Goal: Task Accomplishment & Management: Complete application form

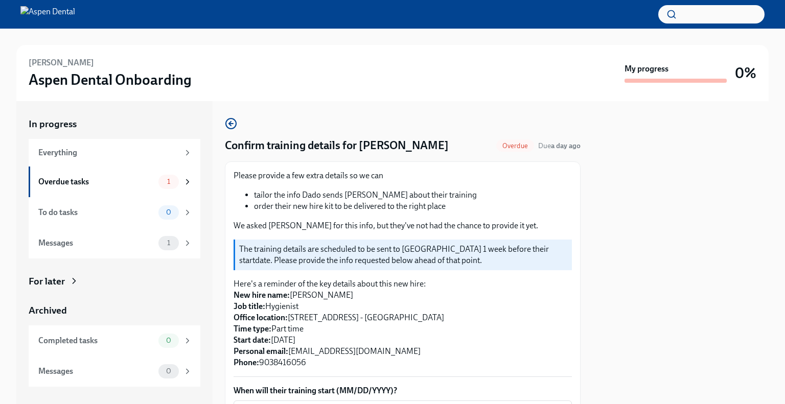
scroll to position [81, 0]
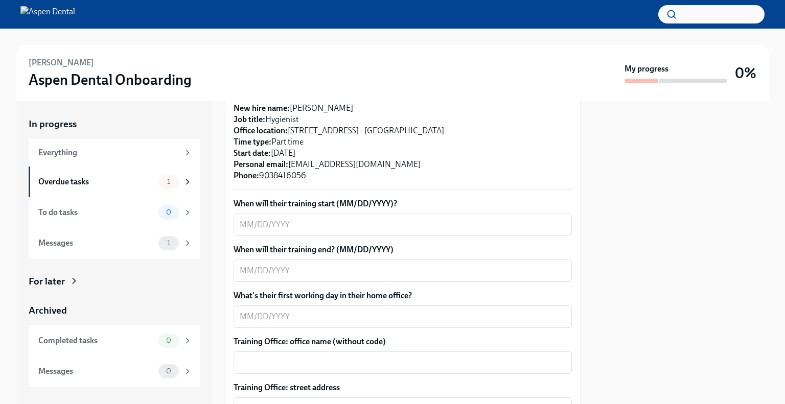
scroll to position [260, 0]
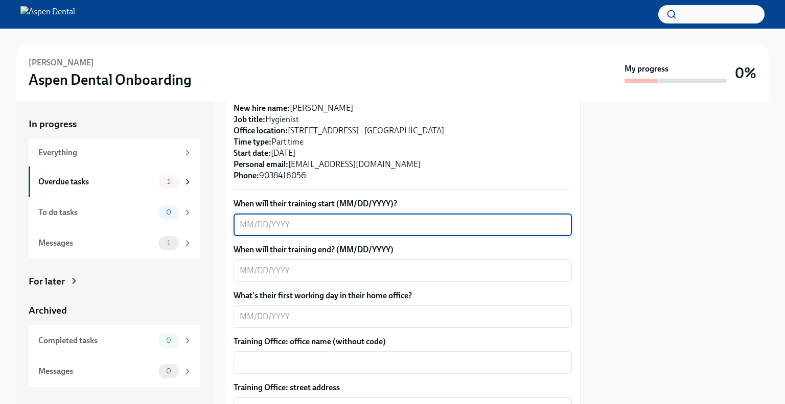
click at [257, 228] on textarea "When will their training start (MM/DD/YYYY)?" at bounding box center [403, 225] width 326 height 12
type textarea "9/2/2025"
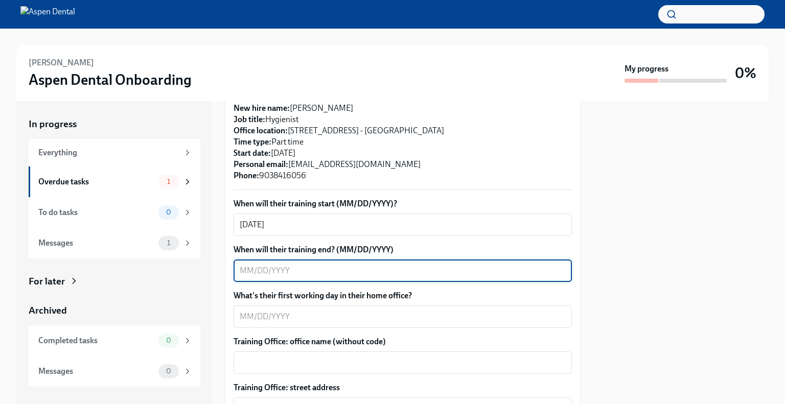
click at [275, 275] on textarea "When will their training end? (MM/DD/YYYY)" at bounding box center [403, 271] width 326 height 12
click at [397, 268] on textarea "When will their training end? (MM/DD/YYYY)" at bounding box center [403, 271] width 326 height 12
type textarea "9/12/2025"
click at [362, 317] on textarea "What's their first working day in their home office?" at bounding box center [403, 317] width 326 height 12
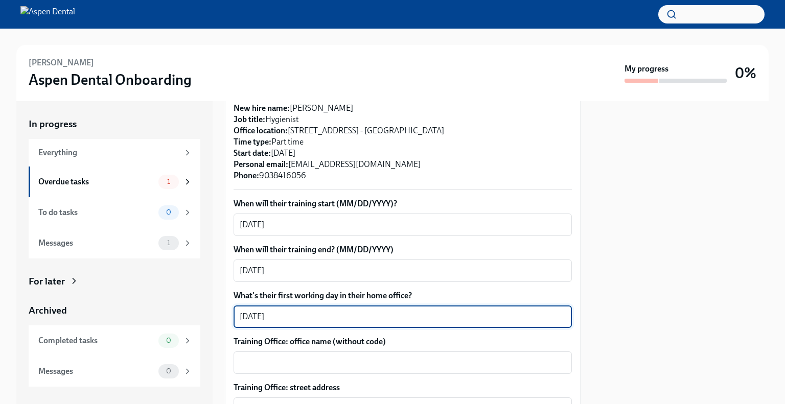
scroll to position [386, 0]
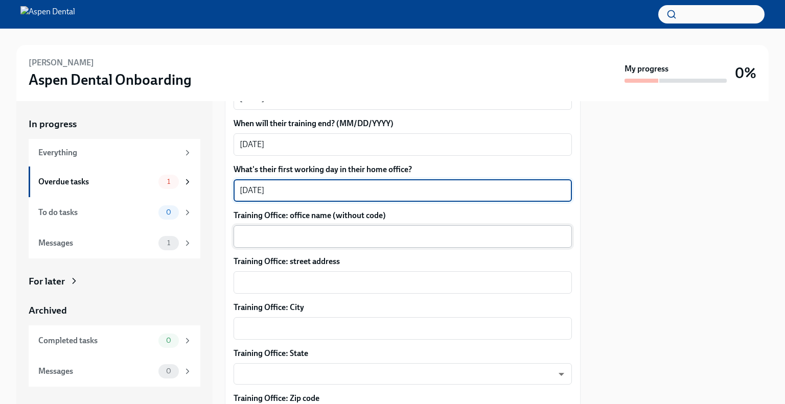
type textarea "09/15/2025"
click at [360, 235] on textarea "Training Office: office name (without code)" at bounding box center [403, 236] width 326 height 12
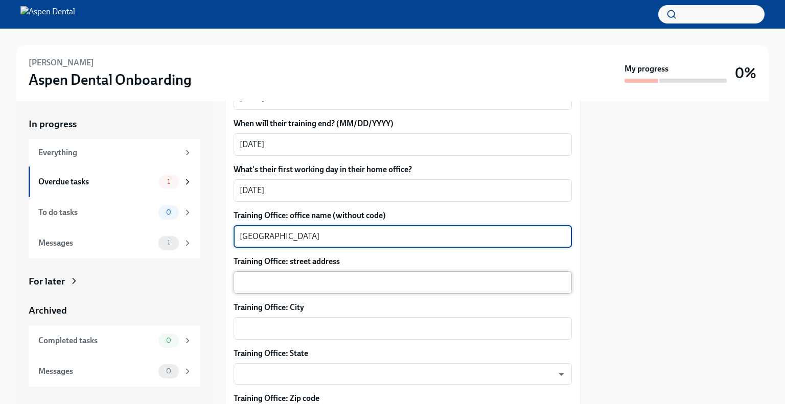
type textarea "Mount Pleasant"
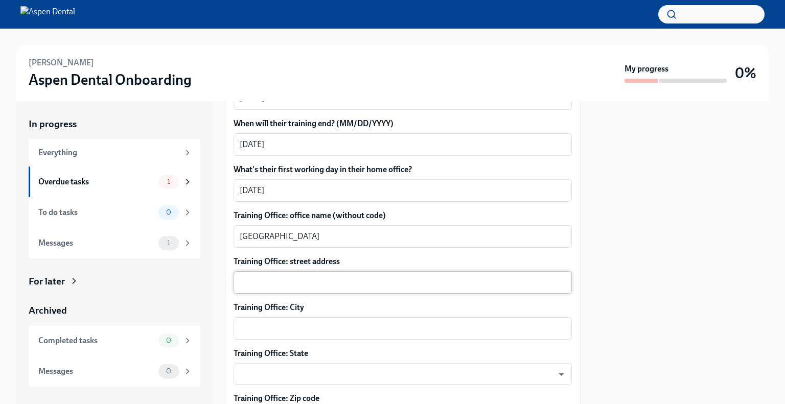
click at [362, 273] on div "x ​" at bounding box center [403, 282] width 338 height 22
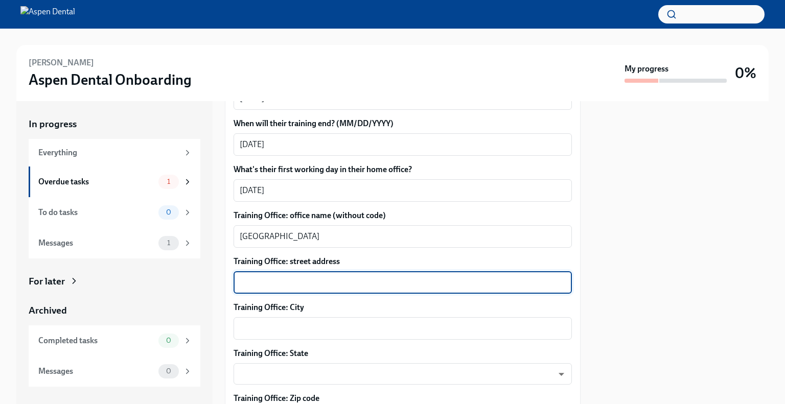
paste textarea "2402 S Jefferson Ave, Mt Pleasant, TX 75455"
drag, startPoint x: 403, startPoint y: 283, endPoint x: 317, endPoint y: 284, distance: 85.9
click at [317, 284] on textarea "2402 S Jefferson Ave, Mt Pleasant, TX 75455" at bounding box center [403, 282] width 326 height 12
type textarea "2402 S Jefferson Ave, Mt Pleasant, TX 75455"
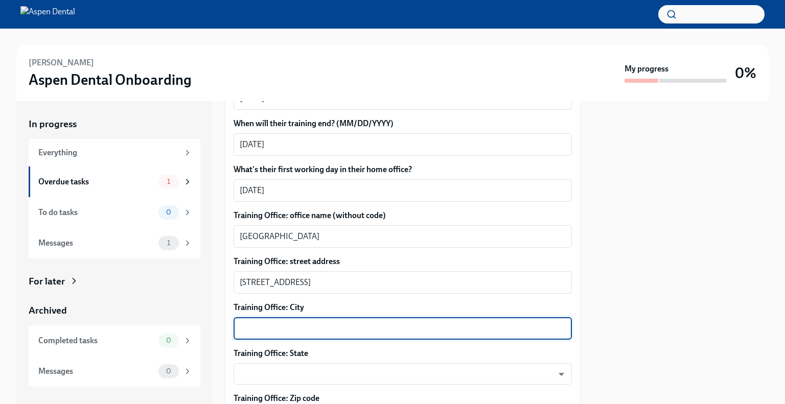
click at [293, 325] on textarea "Training Office: City" at bounding box center [403, 328] width 326 height 12
paste textarea "Mt Pleasant, TX 75455"
type textarea "Mt Pleasant"
click at [319, 373] on body "Adalyn Davidson Aspen Dental Onboarding My progress 0% In progress Everything O…" at bounding box center [392, 202] width 785 height 404
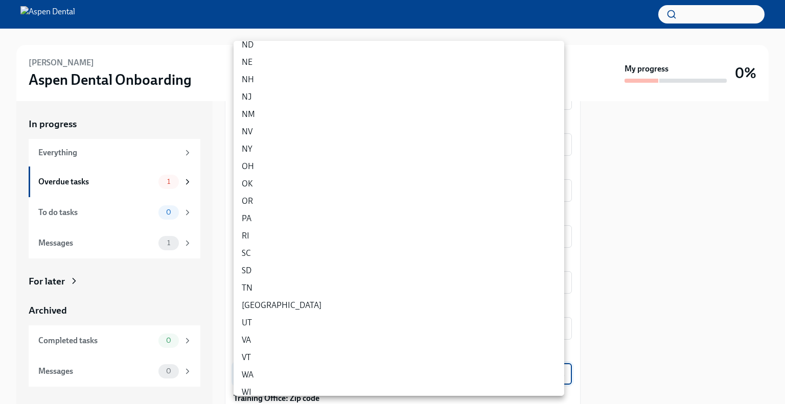
scroll to position [521, 0]
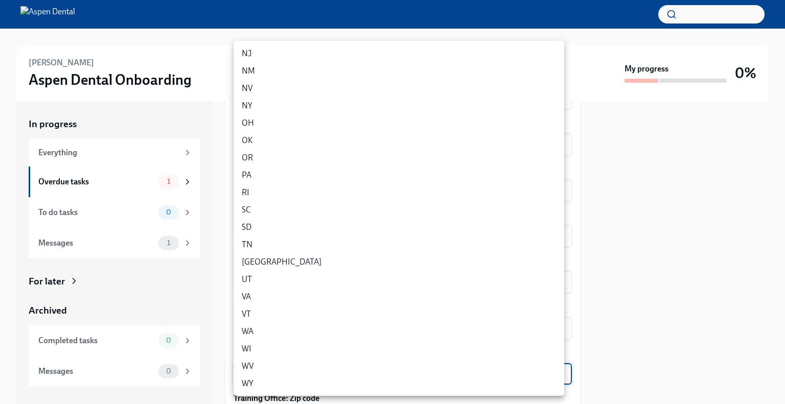
click at [306, 257] on li "TX" at bounding box center [399, 261] width 331 height 17
type input "3tzigpj2I"
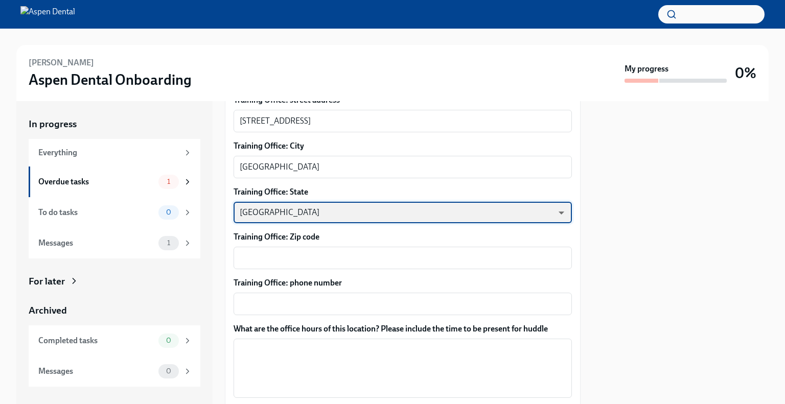
scroll to position [548, 0]
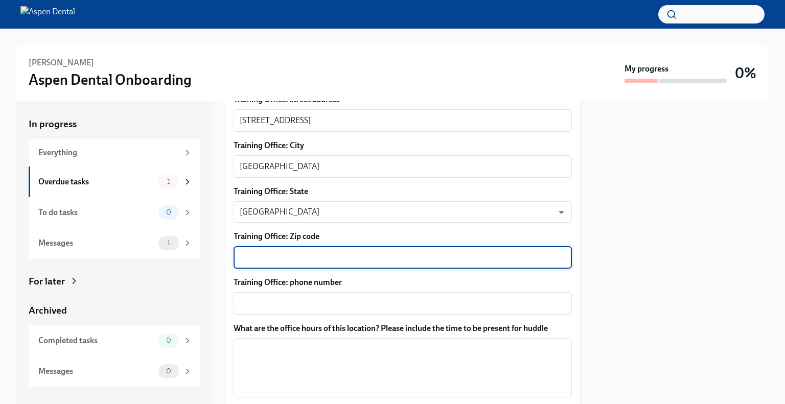
click at [306, 257] on textarea "Training Office: Zip code" at bounding box center [403, 257] width 326 height 12
type textarea "75455"
click at [311, 304] on textarea "Training Office: phone number" at bounding box center [403, 303] width 326 height 12
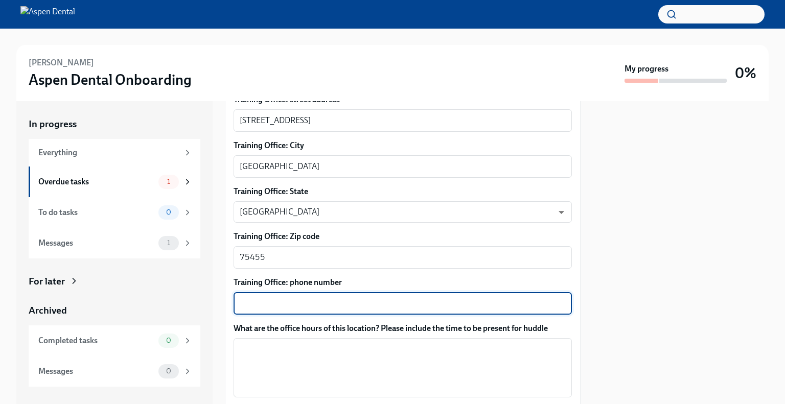
paste textarea "(903) 573-7195"
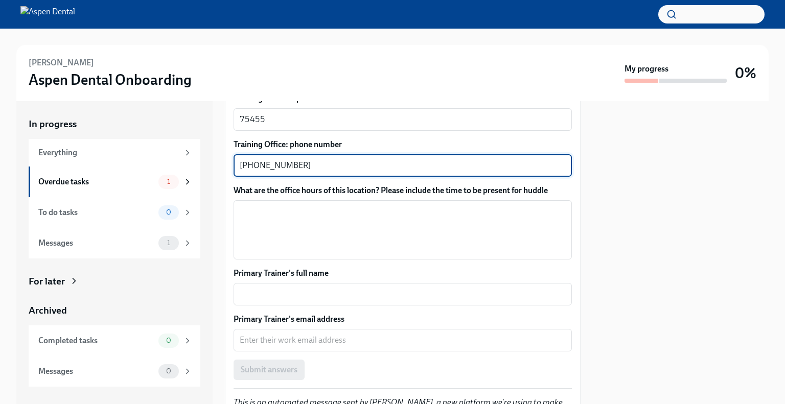
scroll to position [689, 0]
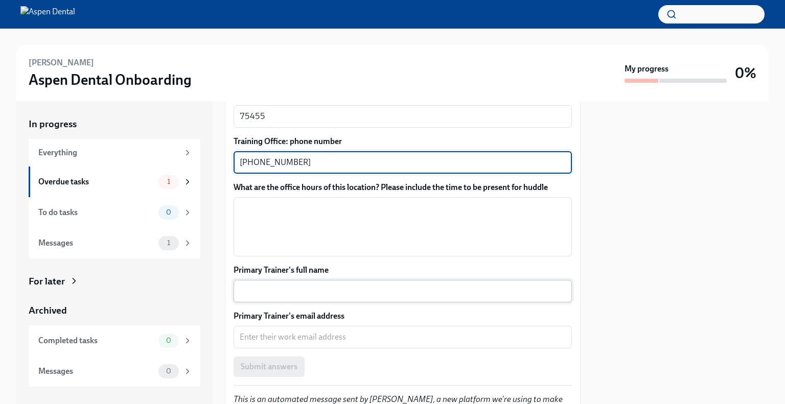
type textarea "(903) 573-7195"
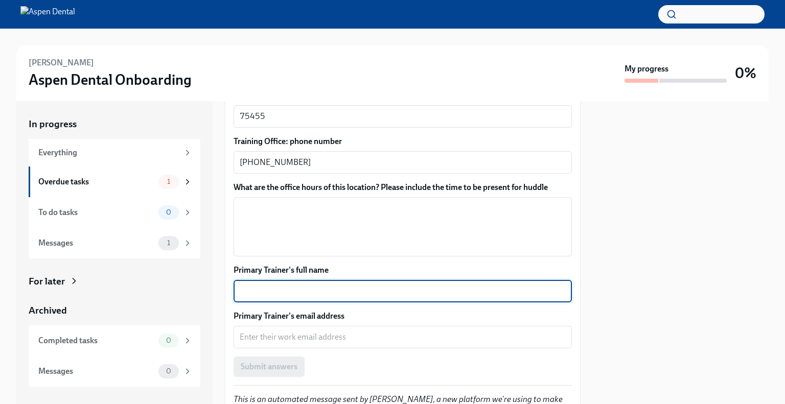
click at [276, 290] on textarea "Primary Trainer's full name" at bounding box center [403, 291] width 326 height 12
type textarea "Julianna McCurry"
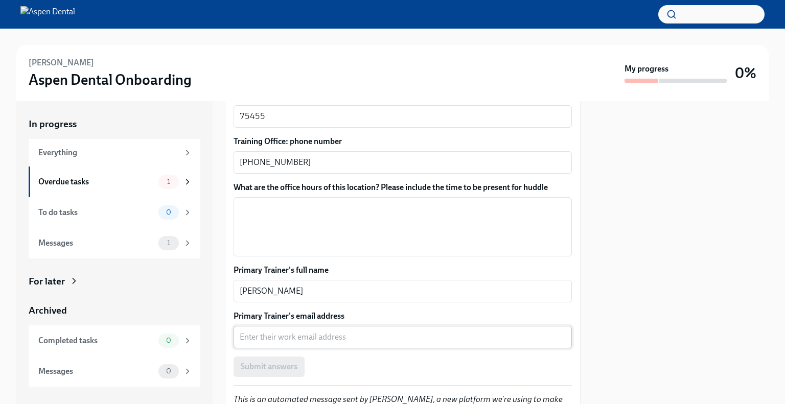
click at [249, 330] on div "x ​" at bounding box center [403, 337] width 338 height 22
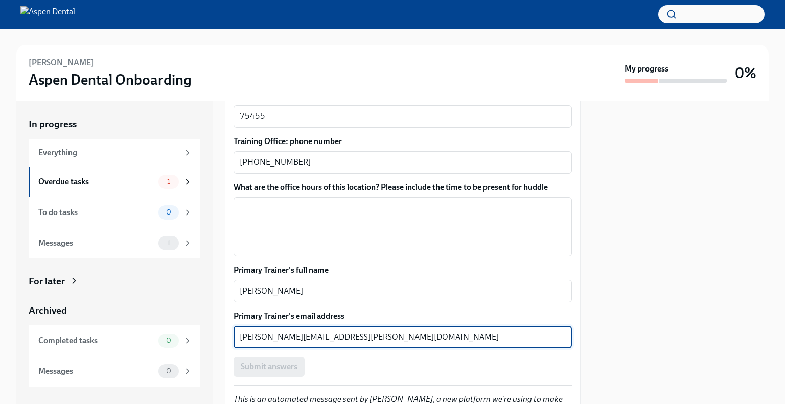
type textarea "julianna.mcCurry@aspendental.com"
click at [373, 369] on div "Submit answers" at bounding box center [403, 367] width 338 height 20
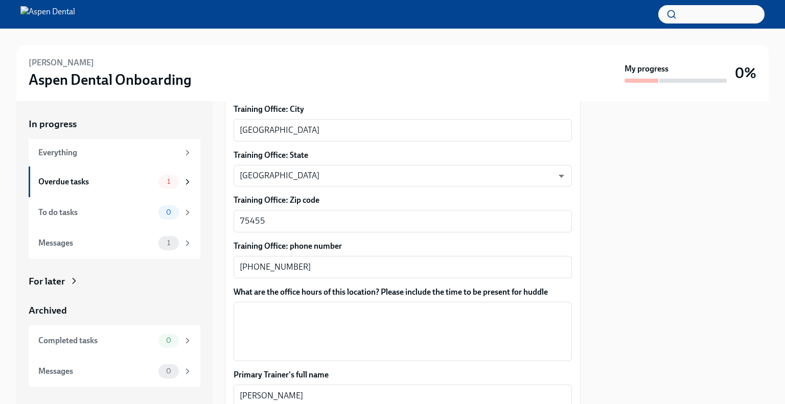
scroll to position [585, 0]
click at [243, 315] on textarea "What are the office hours of this location? Please include the time to be prese…" at bounding box center [403, 330] width 326 height 49
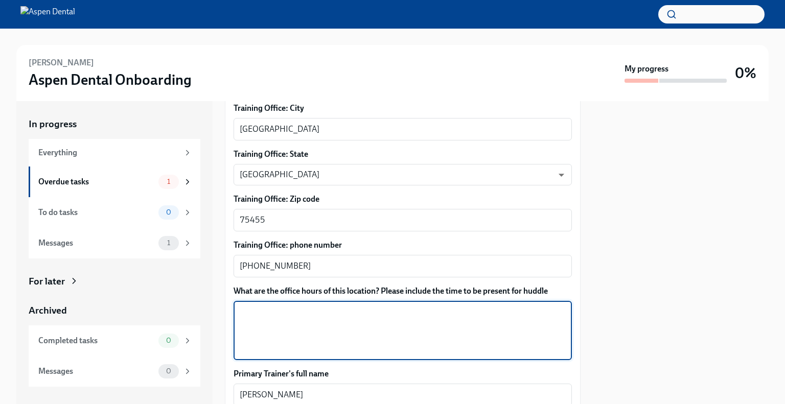
paste textarea "Thursday 8 AM–7 PM Friday 8 AM–1:30 PM Saturday Closed Sunday Closed Monday (La…"
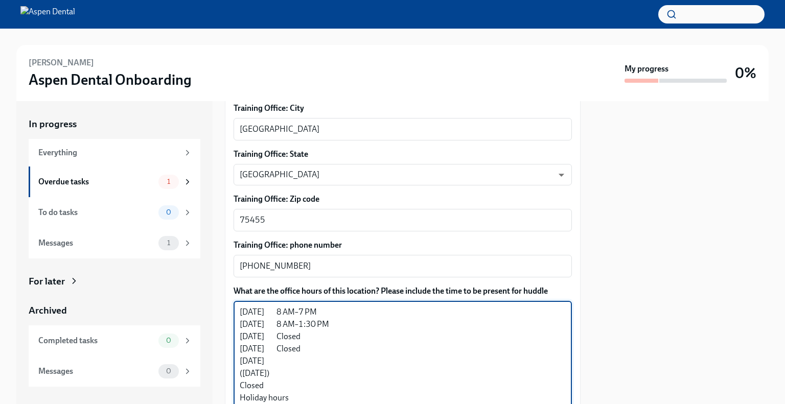
scroll to position [609, 0]
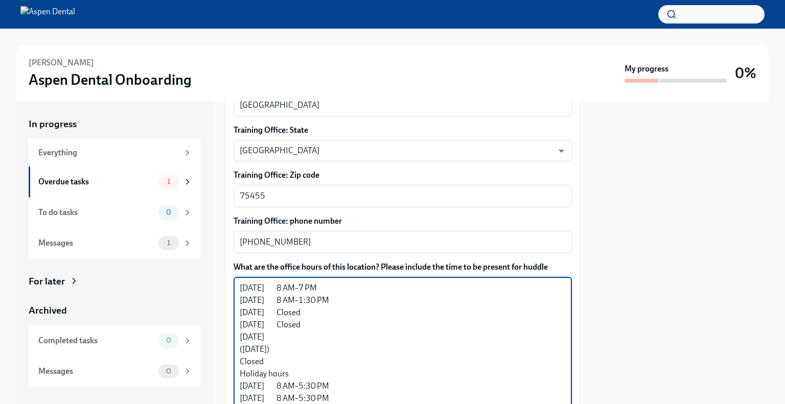
drag, startPoint x: 280, startPoint y: 347, endPoint x: 235, endPoint y: 326, distance: 49.6
click at [235, 326] on div "Thursday 8 AM–7 PM Friday 8 AM–1:30 PM Saturday Closed Sunday Closed Monday (La…" at bounding box center [403, 343] width 338 height 133
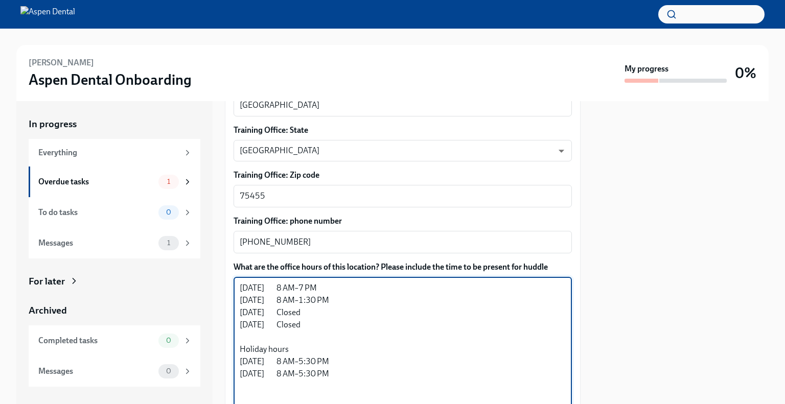
scroll to position [0, 0]
drag, startPoint x: 292, startPoint y: 349, endPoint x: 234, endPoint y: 313, distance: 68.8
click at [234, 313] on div "Thursday 8 AM–7 PM Friday 8 AM–1:30 PM Saturday Closed Sunday Closed Holiday ho…" at bounding box center [403, 337] width 338 height 121
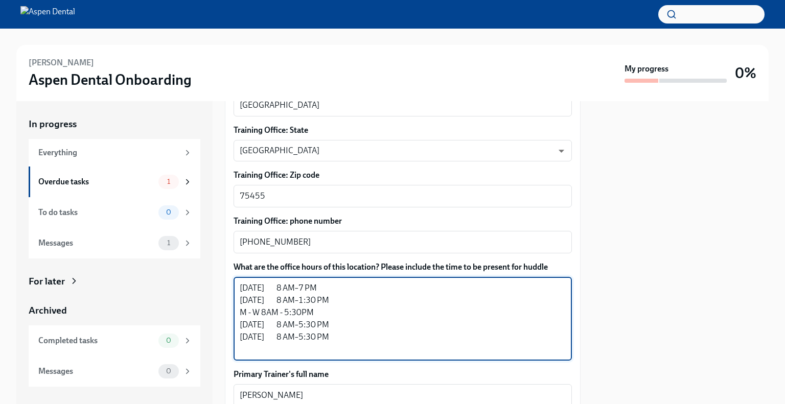
drag, startPoint x: 385, startPoint y: 340, endPoint x: 230, endPoint y: 324, distance: 156.1
click at [230, 324] on div "Please provide a few extra details so we can tailor the info Dado sends Adalyn …" at bounding box center [403, 98] width 356 height 908
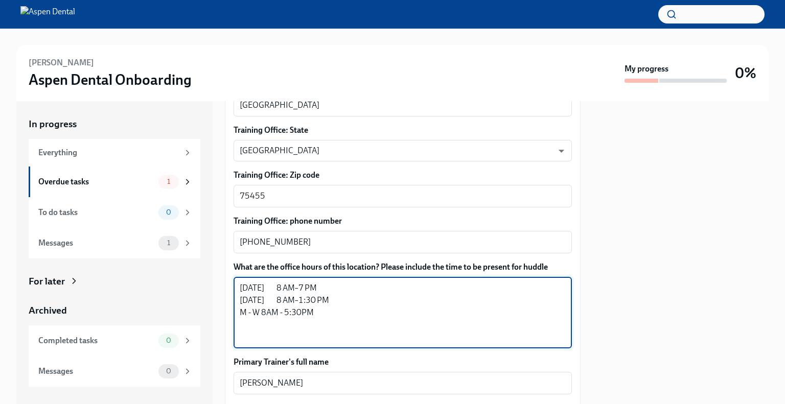
drag, startPoint x: 319, startPoint y: 311, endPoint x: 237, endPoint y: 310, distance: 81.8
click at [237, 310] on div "Thursday 8 AM–7 PM Friday 8 AM–1:30 PM M - W 8AM - 5:30PM x ​" at bounding box center [403, 313] width 338 height 72
click at [241, 288] on textarea "Thursday 8 AM–7 PM Friday 8 AM–1:30 PM" at bounding box center [403, 312] width 326 height 61
paste textarea "M - W 8AM - 5:30PM"
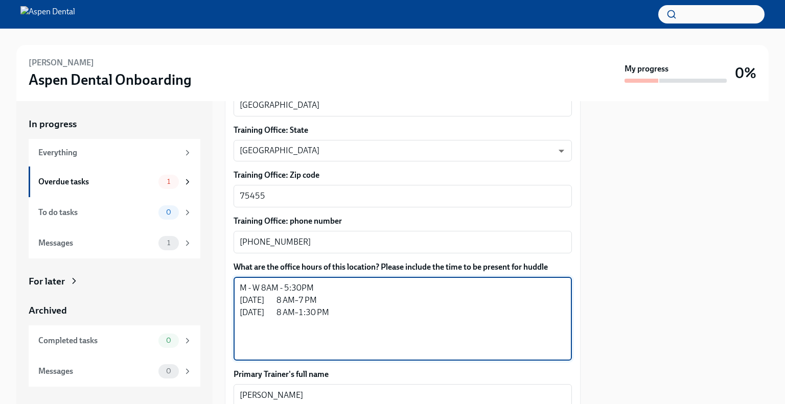
click at [383, 315] on textarea "M - W 8AM - 5:30PM Thursday 8 AM–7 PM Friday 8 AM–1:30 PM" at bounding box center [403, 319] width 326 height 74
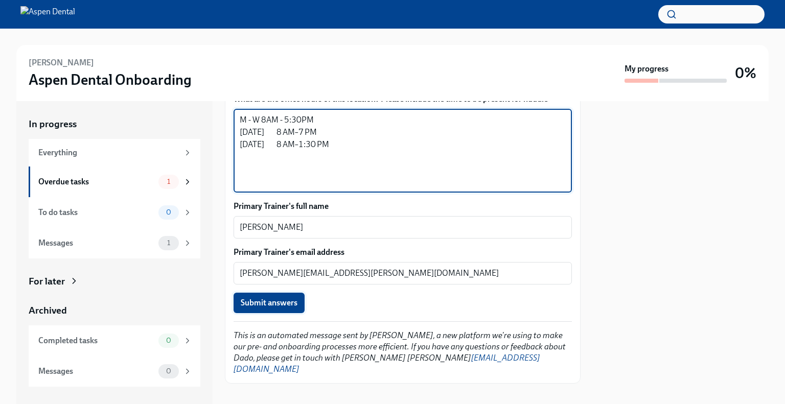
type textarea "M - W 8AM - 5:30PM Thursday 8 AM–7 PM Friday 8 AM–1:30 PM"
click at [284, 301] on span "Submit answers" at bounding box center [269, 303] width 57 height 10
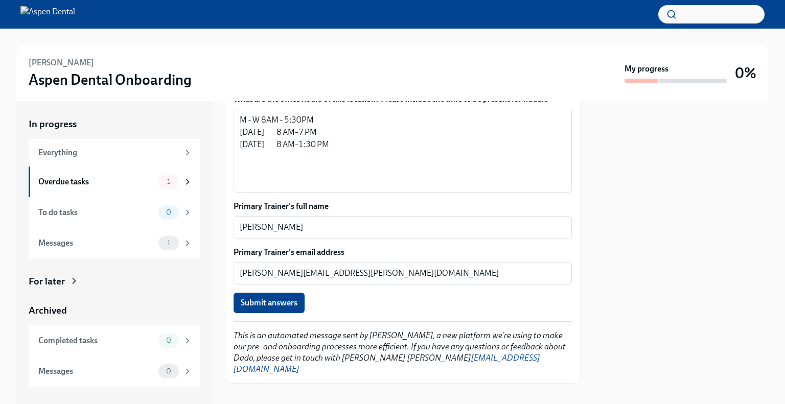
type textarea "julianna.mccurry@aspendental.com"
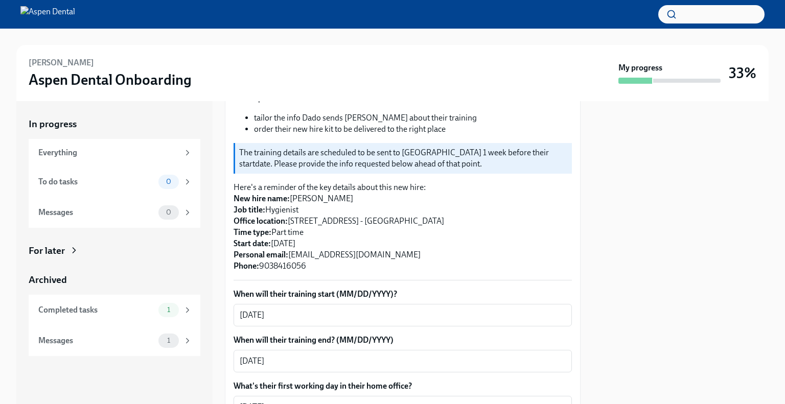
scroll to position [0, 0]
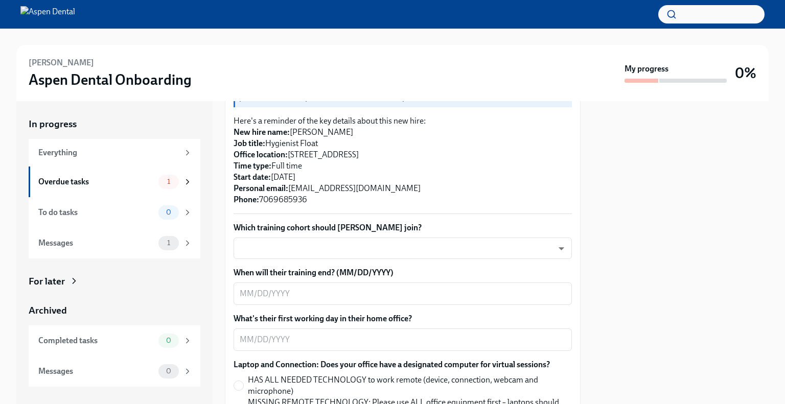
scroll to position [247, 0]
click at [409, 247] on body "Marly Cox Aspen Dental Onboarding My progress 0% In progress Everything Overdue…" at bounding box center [392, 202] width 785 height 404
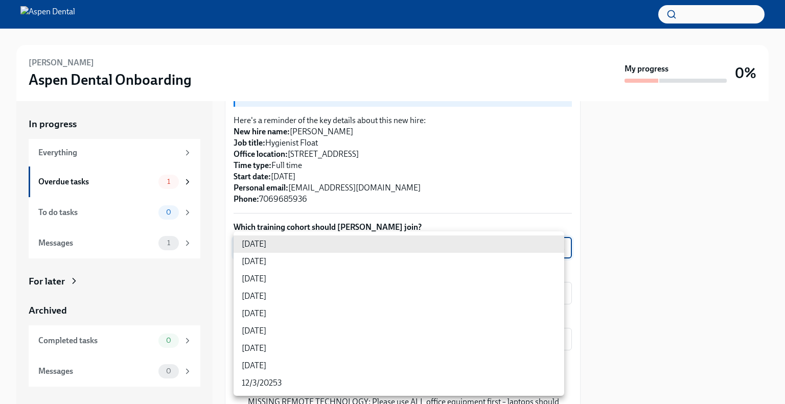
click at [363, 296] on li "9/10/2025" at bounding box center [399, 296] width 331 height 17
type input "rtYPevC7n"
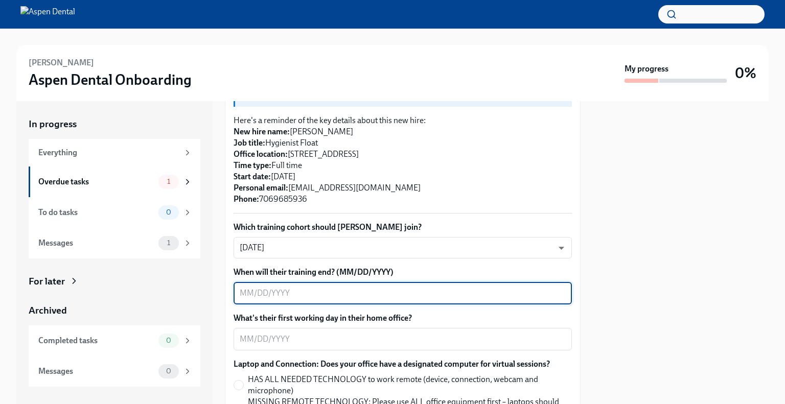
click at [363, 296] on textarea "When will their training end? (MM/DD/YYYY)" at bounding box center [403, 293] width 326 height 12
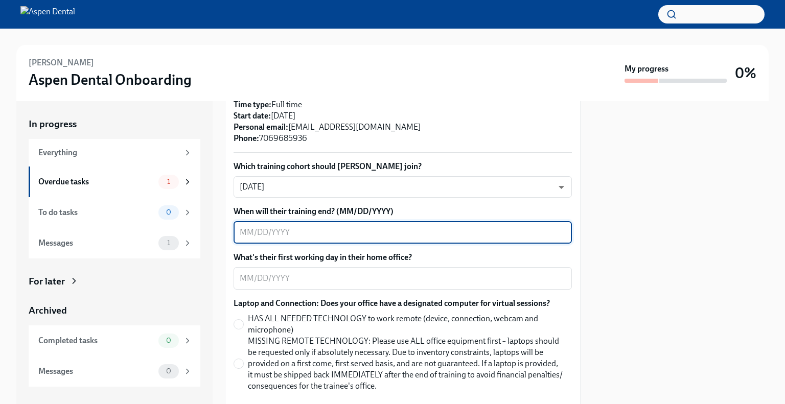
scroll to position [309, 0]
type textarea "09/12/2025"
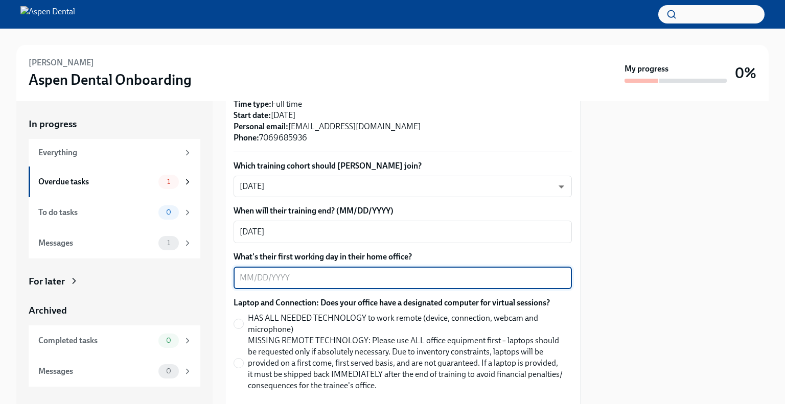
click at [323, 280] on textarea "What's their first working day in their home office?" at bounding box center [403, 278] width 326 height 12
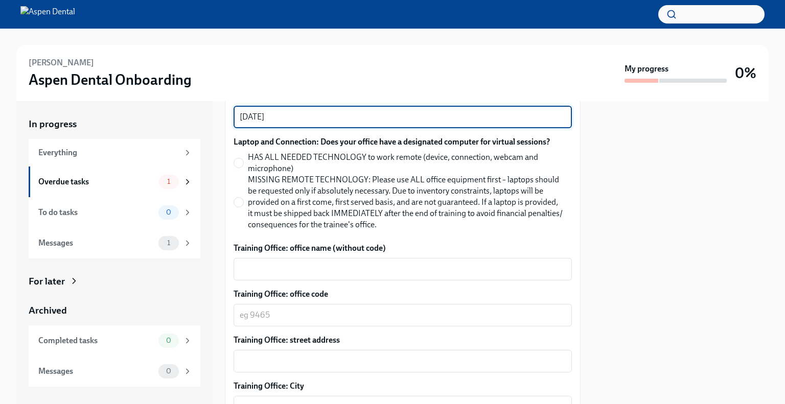
scroll to position [499, 0]
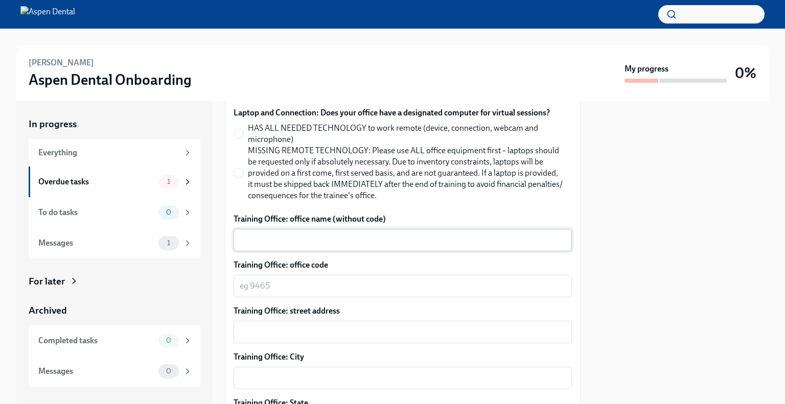
type textarea "09/15/2025"
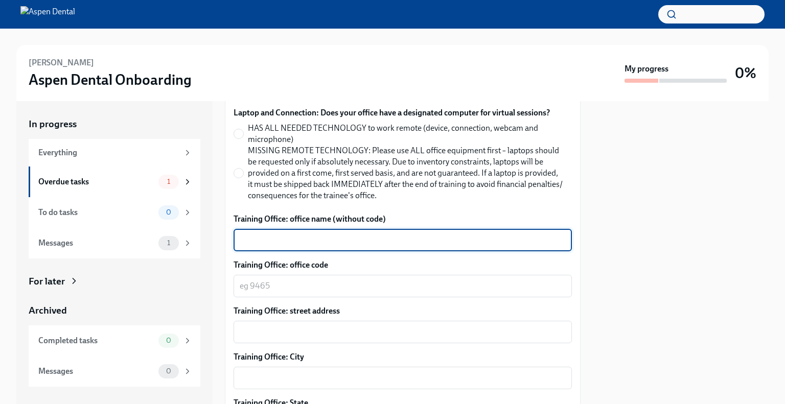
click at [323, 239] on textarea "Training Office: office name (without code)" at bounding box center [403, 240] width 326 height 12
type textarea "North Little Rock"
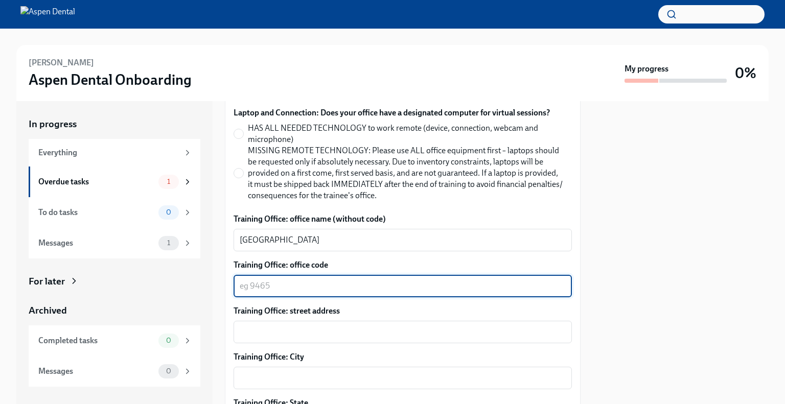
click at [321, 284] on textarea "Training Office: office code" at bounding box center [403, 286] width 326 height 12
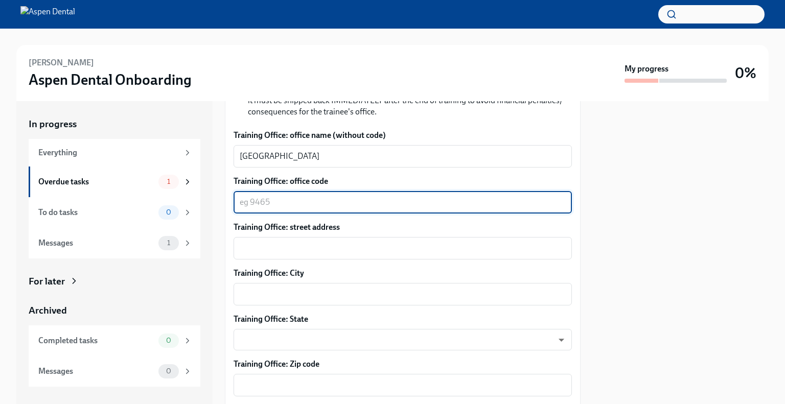
scroll to position [583, 0]
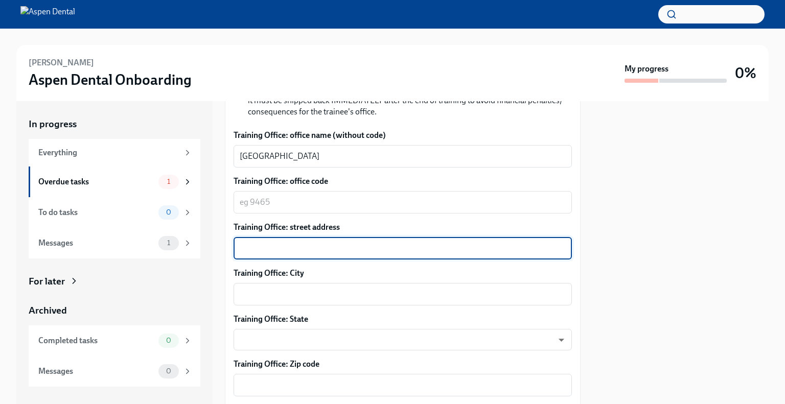
click at [329, 245] on textarea "Training Office: street address" at bounding box center [403, 248] width 326 height 12
paste textarea "3913 McCain Blvd C, North Little Rock, AR 72116"
type textarea "3913 McCain Blvd C, North Little Rock, AR 72116"
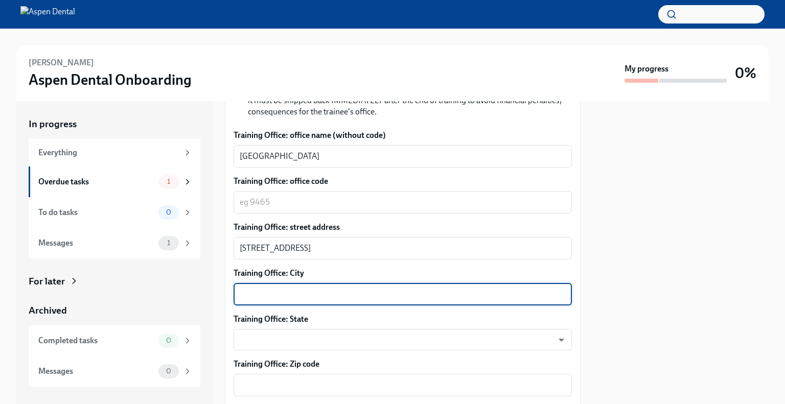
click at [334, 290] on textarea "Training Office: City" at bounding box center [403, 294] width 326 height 12
paste textarea "3913 McCain Blvd C, North Little Rock, AR 72116"
drag, startPoint x: 315, startPoint y: 293, endPoint x: 239, endPoint y: 286, distance: 76.9
click at [239, 286] on div "3913 McCain Blvd C, North Little Rock, AR 72116 x ​" at bounding box center [403, 294] width 338 height 22
drag, startPoint x: 361, startPoint y: 296, endPoint x: 301, endPoint y: 295, distance: 59.8
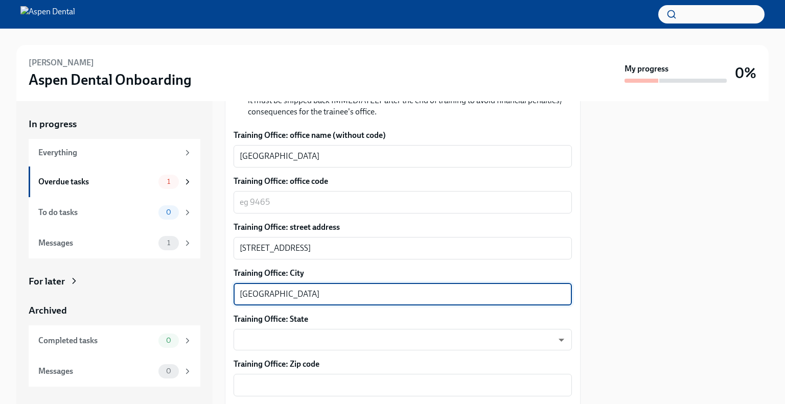
click at [301, 295] on textarea "North Little Rock, AR 72116" at bounding box center [403, 294] width 326 height 12
type textarea "North Little Rock"
click at [310, 385] on textarea "Training Office: Zip code" at bounding box center [403, 385] width 326 height 12
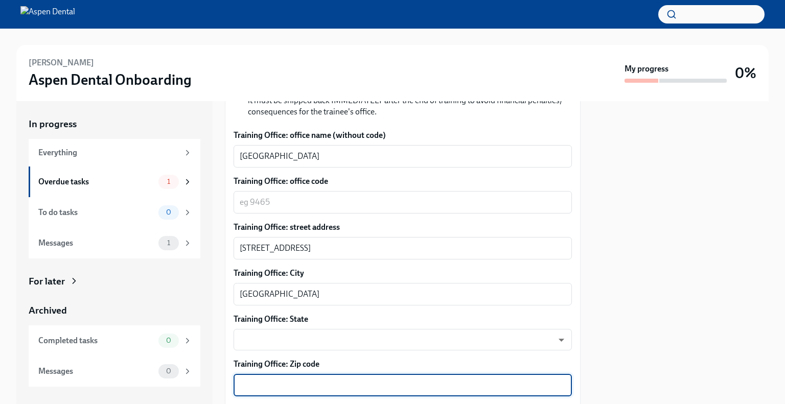
paste textarea "3913 McCain Blvd C, North Little Rock, AR 72116"
drag, startPoint x: 388, startPoint y: 385, endPoint x: 236, endPoint y: 372, distance: 152.3
click at [236, 372] on div "Training Office: Zip code 3913 McCain Blvd C, North Little Rock, AR 72116 x ​" at bounding box center [403, 378] width 338 height 38
type textarea "72116"
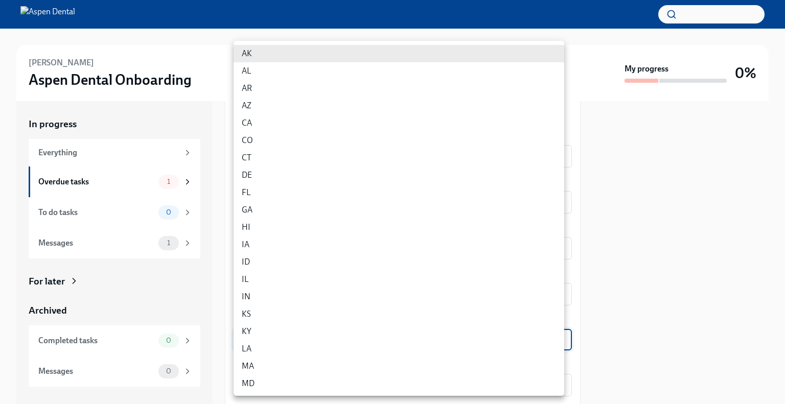
click at [261, 338] on body "Marly Cox Aspen Dental Onboarding My progress 0% In progress Everything Overdue…" at bounding box center [392, 202] width 785 height 404
click at [288, 84] on li "AR" at bounding box center [399, 88] width 331 height 17
type input "tBmB0lSAO"
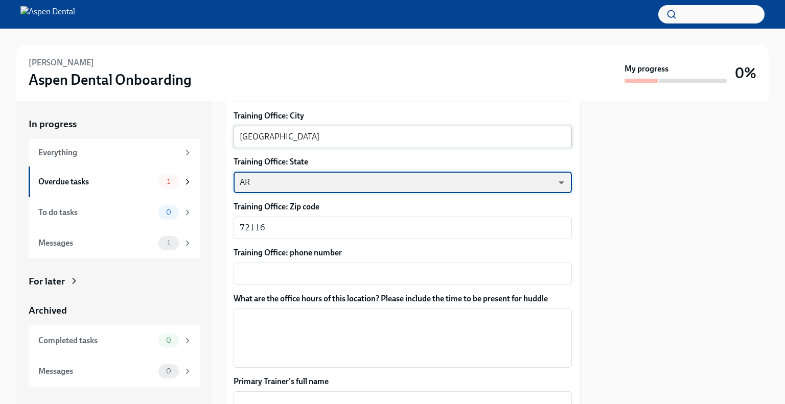
scroll to position [743, 0]
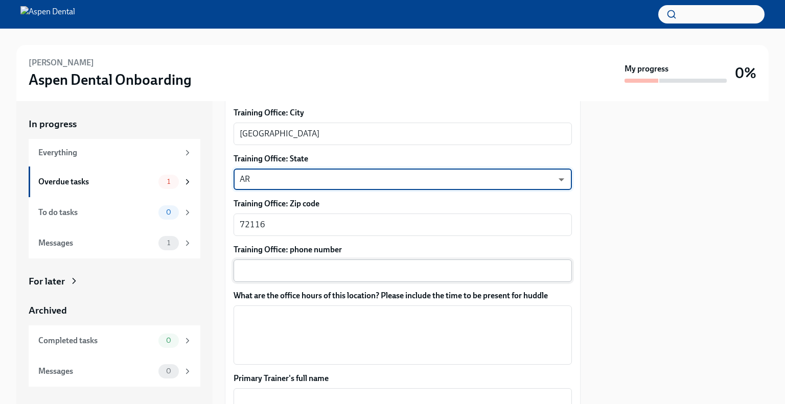
click at [335, 267] on textarea "Training Office: phone number" at bounding box center [403, 271] width 326 height 12
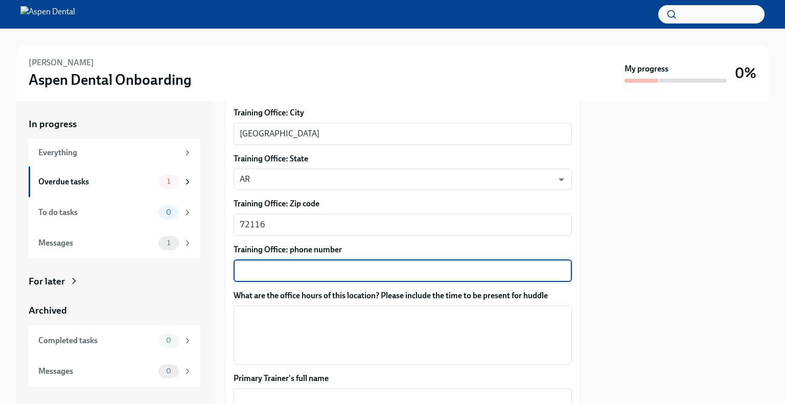
paste textarea "(501) 355-5566"
type textarea "(501) 355-5566"
click at [269, 331] on textarea "What are the office hours of this location? Please include the time to be prese…" at bounding box center [403, 335] width 326 height 49
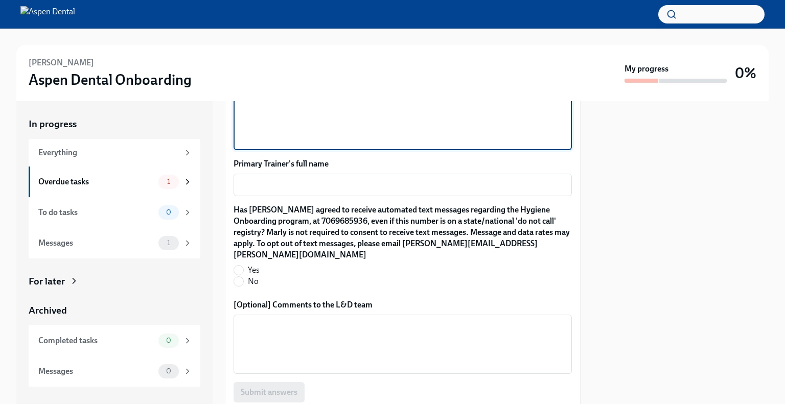
scroll to position [966, 0]
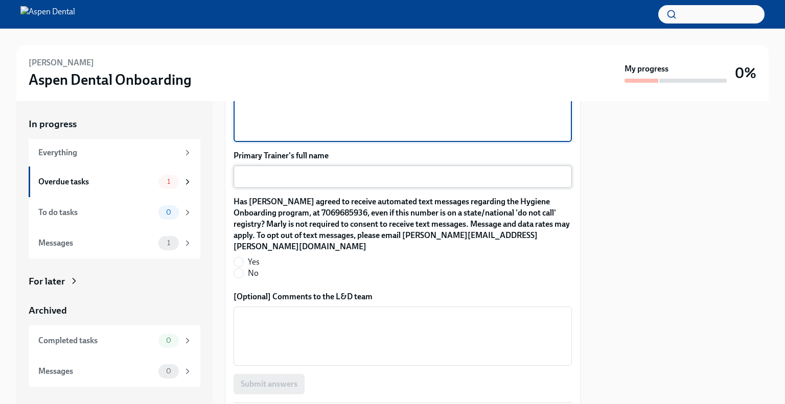
click at [287, 178] on textarea "Primary Trainer's full name" at bounding box center [403, 177] width 326 height 12
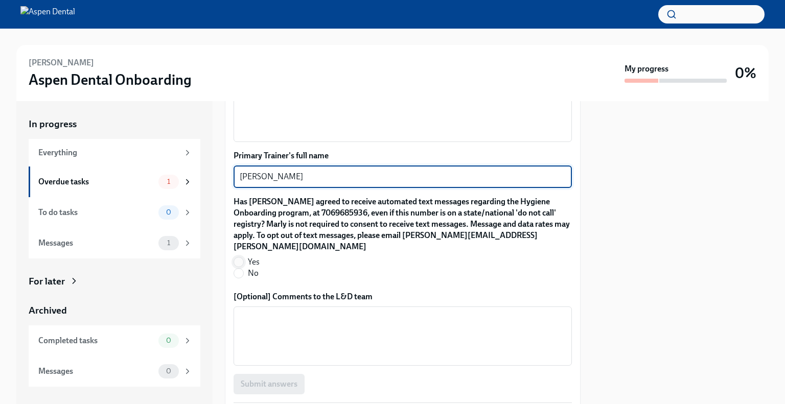
type textarea "Hannah House"
click at [239, 258] on input "Yes" at bounding box center [238, 262] width 9 height 9
radio input "true"
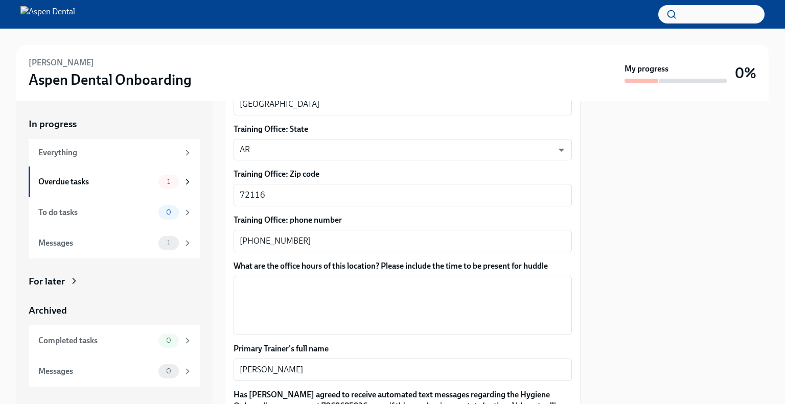
scroll to position [772, 0]
click at [245, 280] on div "x ​" at bounding box center [403, 305] width 338 height 59
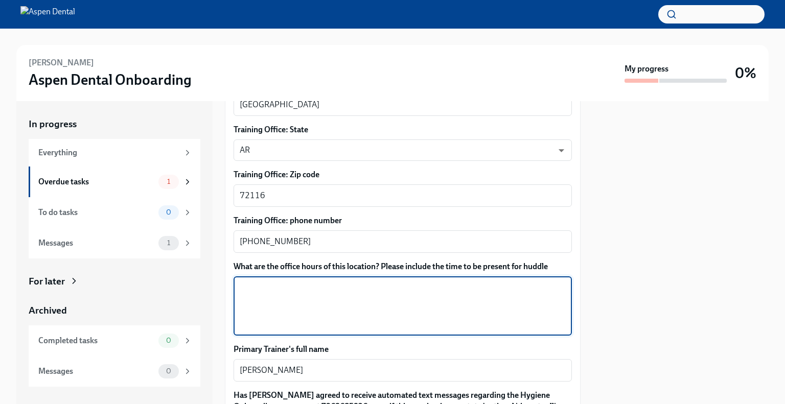
paste textarea "Thursday 7:30 AM–5:30 PM Friday 7:30 AM–1 PM Saturday Closed Sunday Closed Mond…"
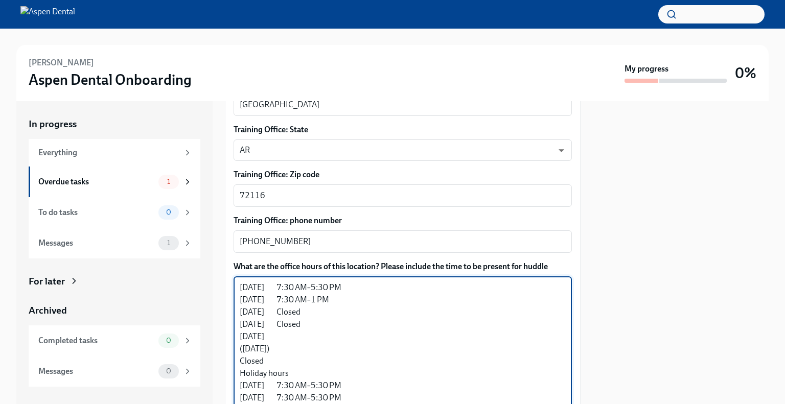
scroll to position [11, 0]
drag, startPoint x: 300, startPoint y: 339, endPoint x: 236, endPoint y: 299, distance: 75.9
click at [236, 299] on div "Thursday 7:30 AM–5:30 PM Friday 7:30 AM–1 PM Saturday Closed Sunday Closed Mond…" at bounding box center [403, 342] width 338 height 133
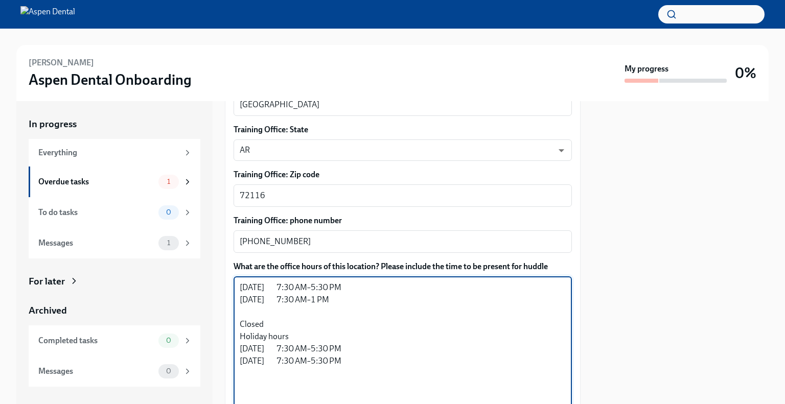
scroll to position [0, 0]
click at [239, 298] on div "Thursday 7:30 AM–5:30 PM Friday 7:30 AM–1 PM Closed Holiday hours Tuesday 7:30 …" at bounding box center [403, 330] width 338 height 108
click at [240, 287] on textarea "Thursday 7:30 AM–5:30 PM Friday 7:30 AM–1 PM Closed Holiday hours Tuesday 7:30 …" at bounding box center [403, 331] width 326 height 98
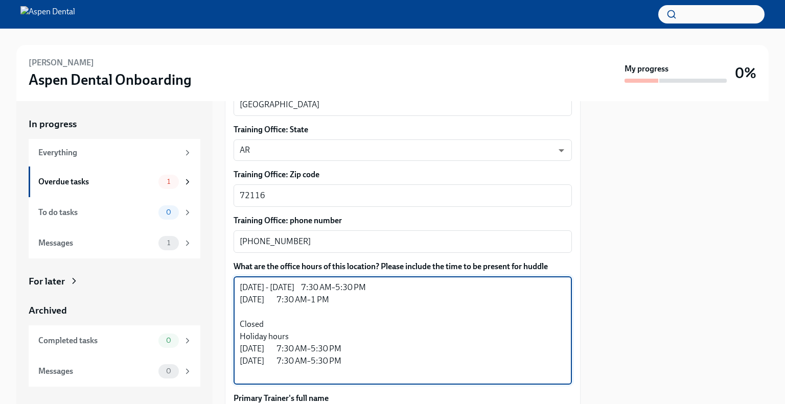
drag, startPoint x: 361, startPoint y: 362, endPoint x: 235, endPoint y: 318, distance: 133.6
click at [235, 318] on div "Monday - Thursday 7:30 AM–5:30 PM Friday 7:30 AM–1 PM Closed Holiday hours Tues…" at bounding box center [403, 330] width 338 height 108
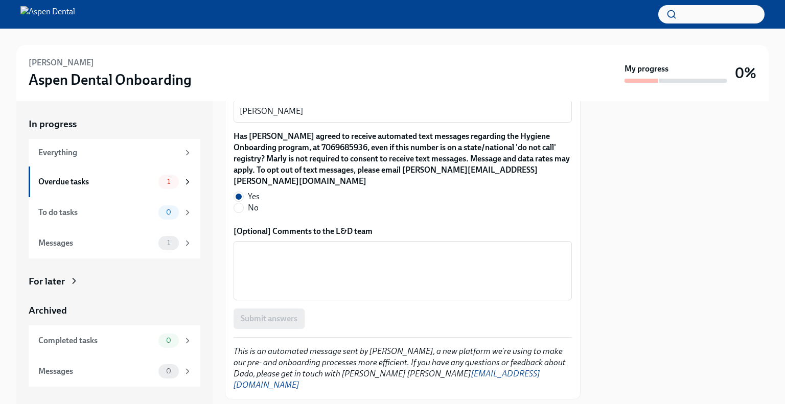
scroll to position [1036, 0]
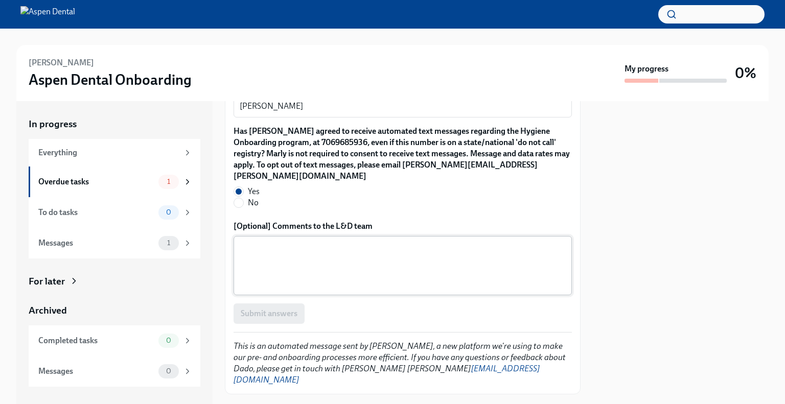
type textarea "Monday - Thursday 7:30 AM–5:30 PM Friday 7:30 AM–1 PM"
click at [418, 249] on textarea "[Optional] Comments to the L&D team" at bounding box center [403, 265] width 326 height 49
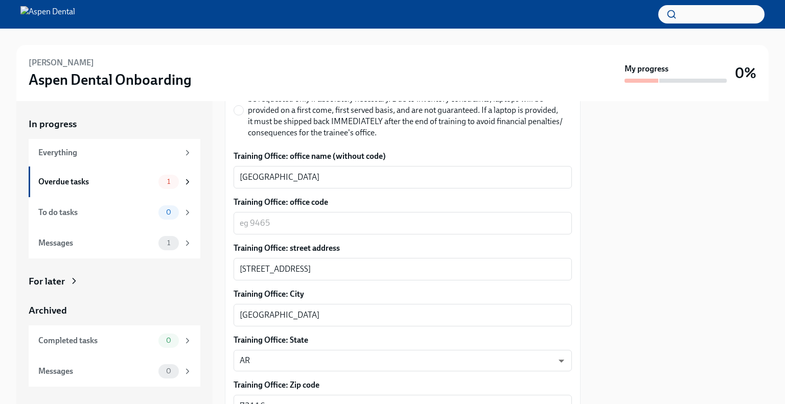
scroll to position [562, 0]
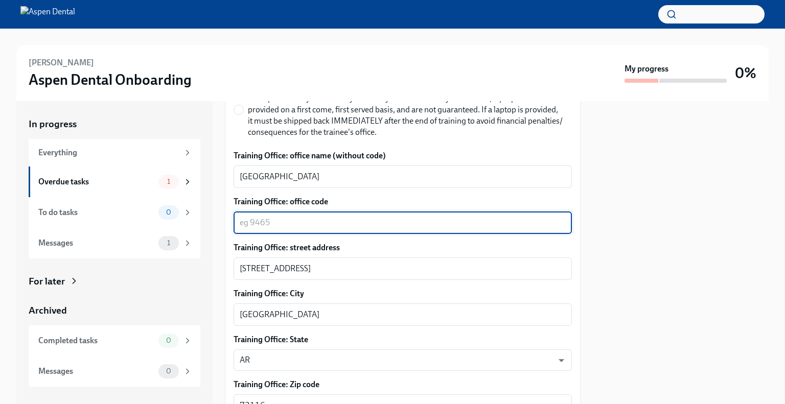
click at [400, 217] on textarea "Training Office: office code" at bounding box center [403, 223] width 326 height 12
type textarea "4145"
click at [615, 277] on div at bounding box center [681, 252] width 176 height 303
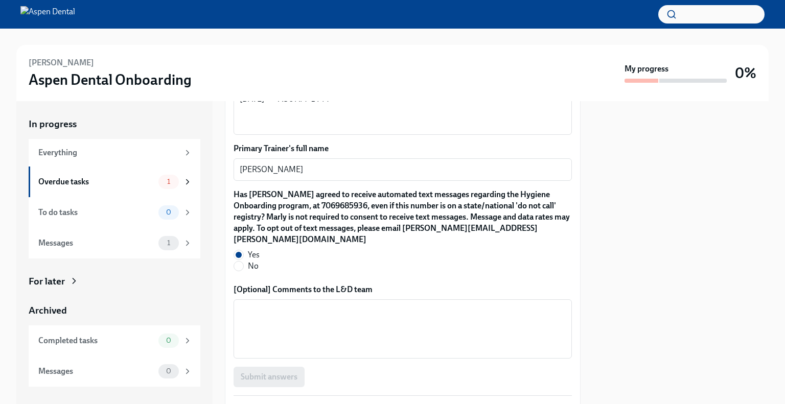
scroll to position [1036, 0]
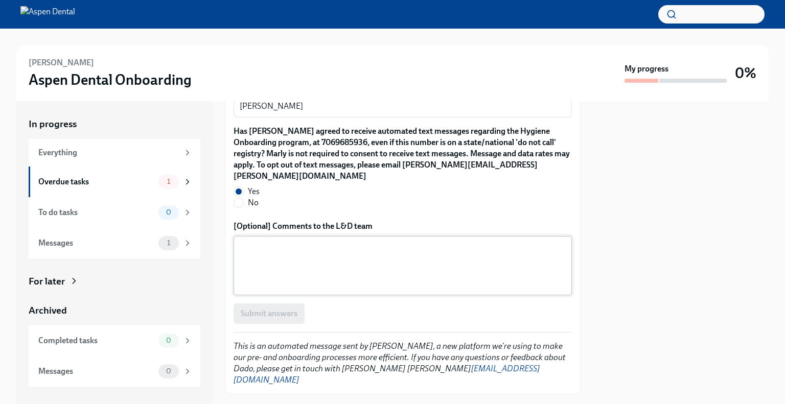
click at [480, 245] on textarea "[Optional] Comments to the L&D team" at bounding box center [403, 265] width 326 height 49
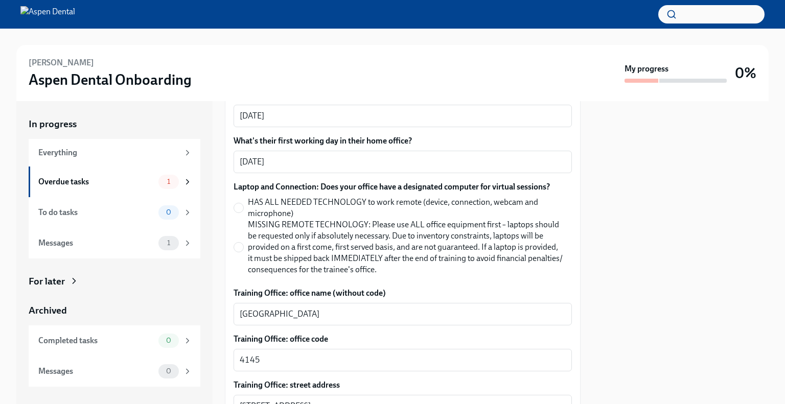
scroll to position [425, 0]
click at [239, 244] on input "MISSING REMOTE TECHNOLOGY: Please use ALL office equipment first – laptops shou…" at bounding box center [238, 246] width 9 height 9
radio input "true"
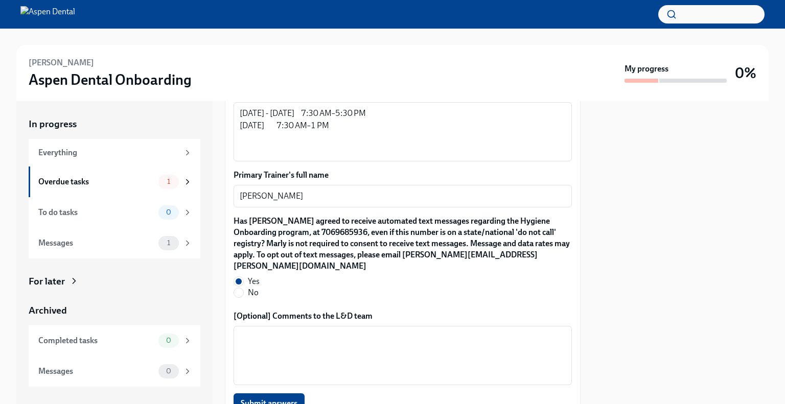
scroll to position [1036, 0]
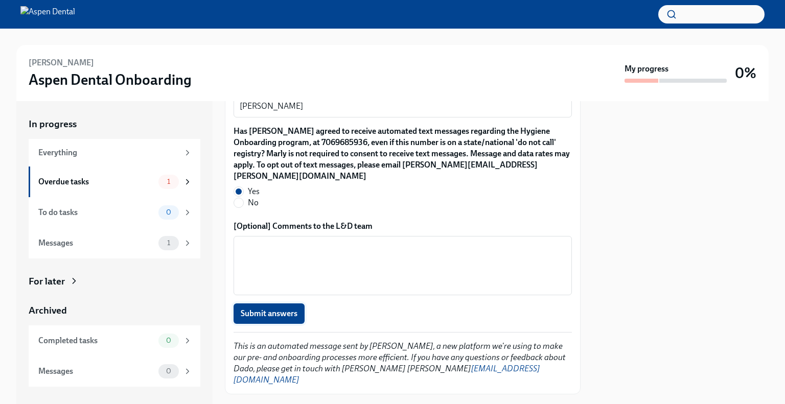
click at [276, 309] on span "Submit answers" at bounding box center [269, 314] width 57 height 10
